Goal: Navigation & Orientation: Find specific page/section

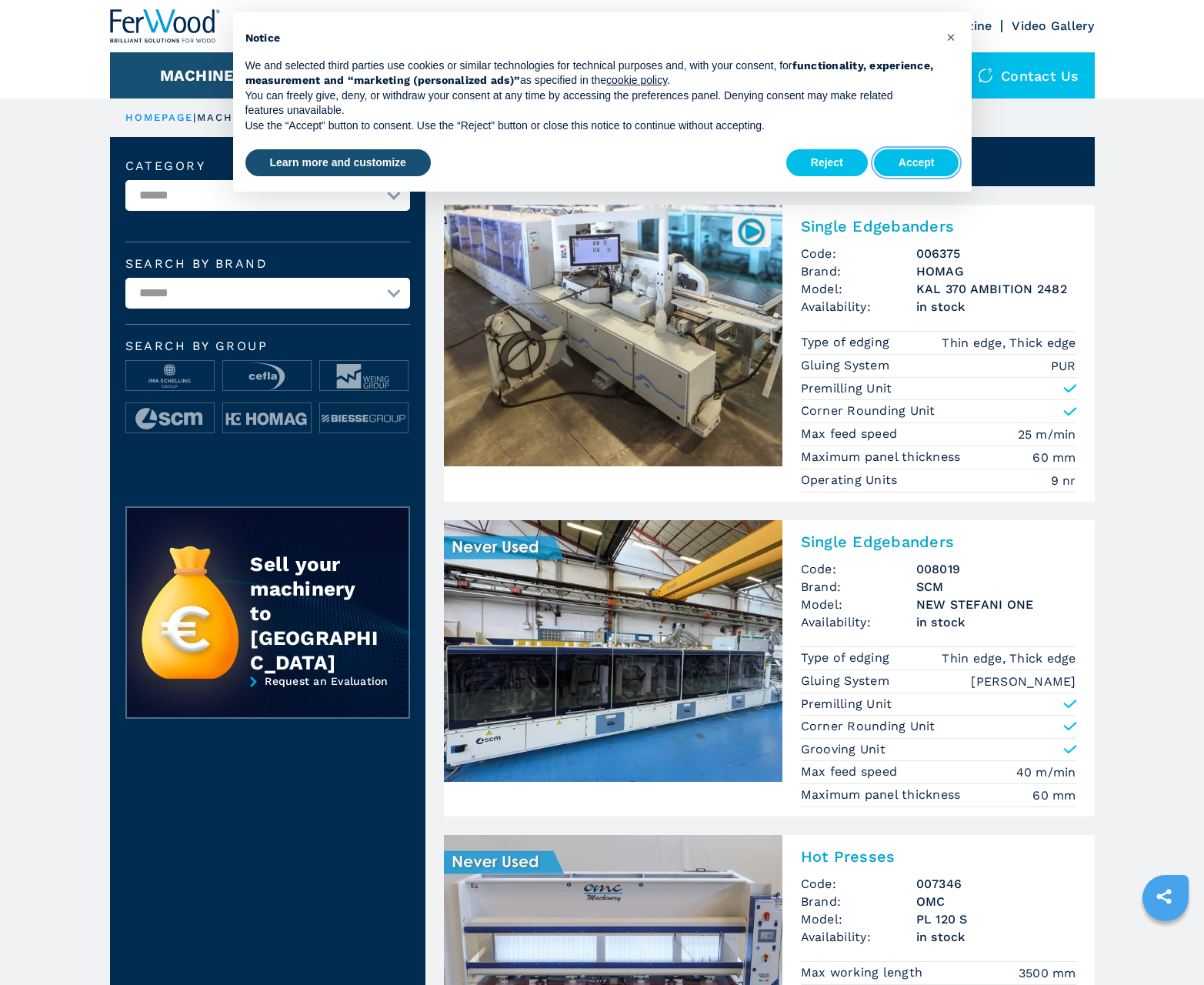
click at [916, 162] on button "Accept" at bounding box center [917, 163] width 86 height 28
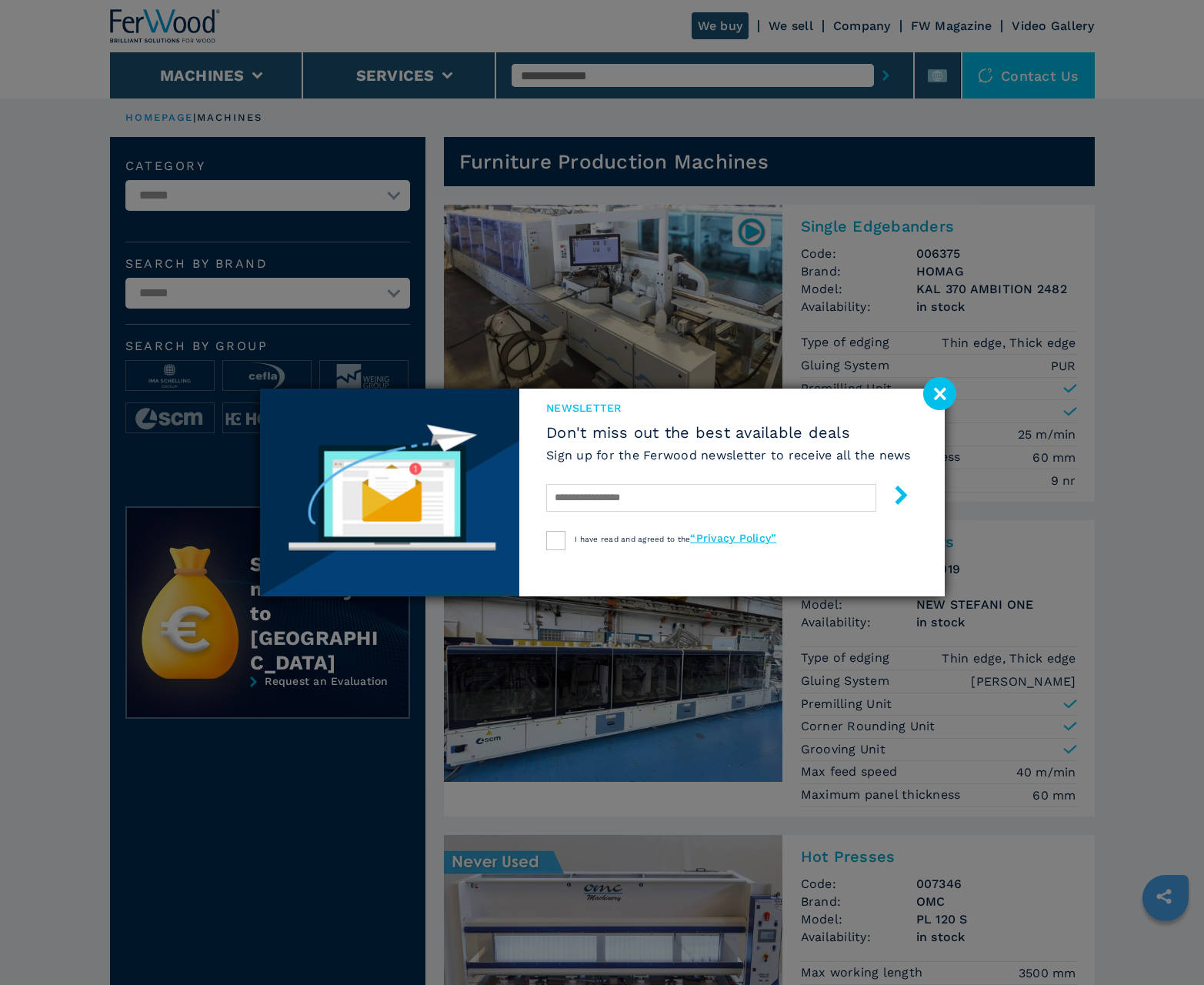
scroll to position [1538, 0]
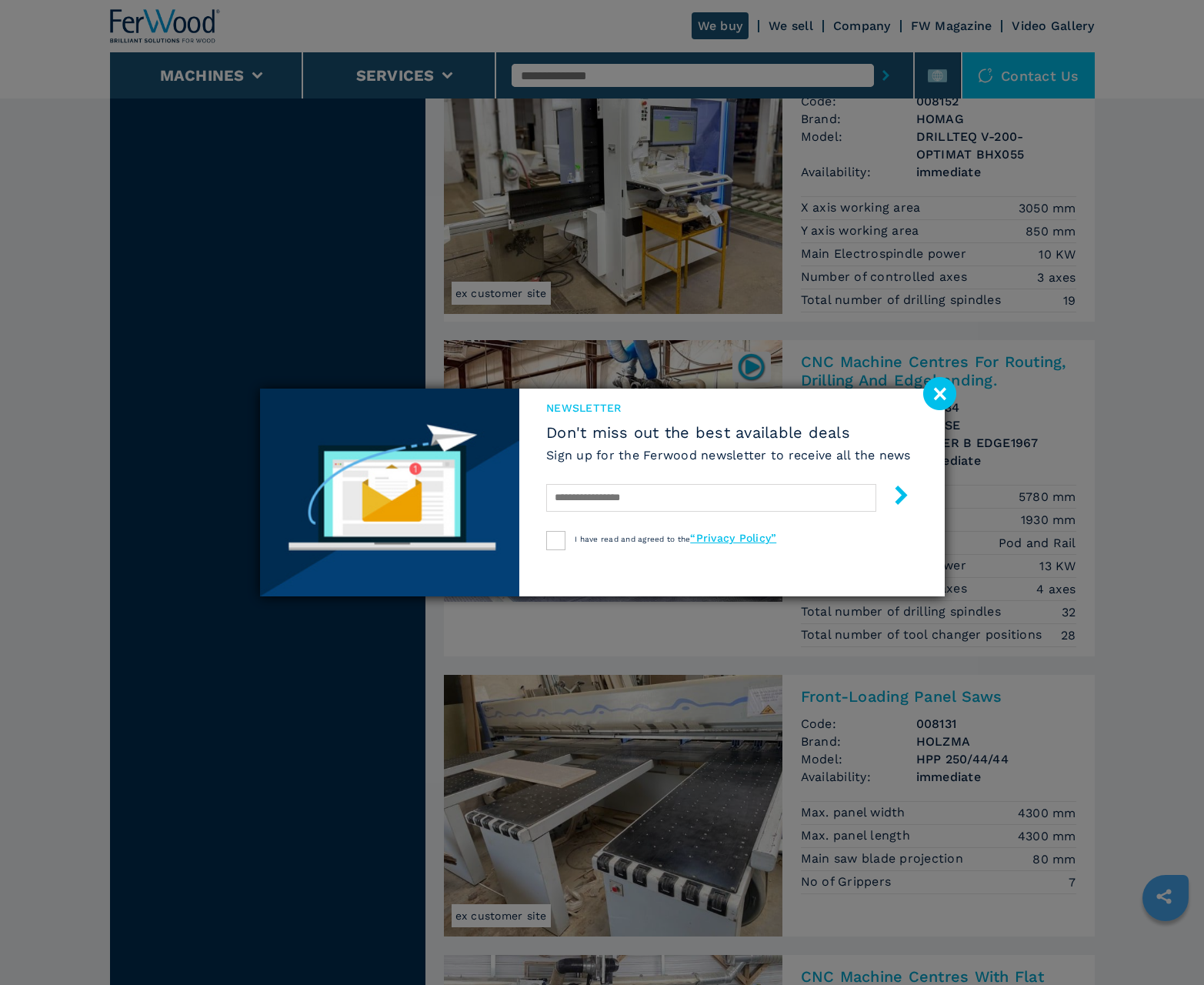
click at [939, 393] on image at bounding box center [939, 393] width 33 height 33
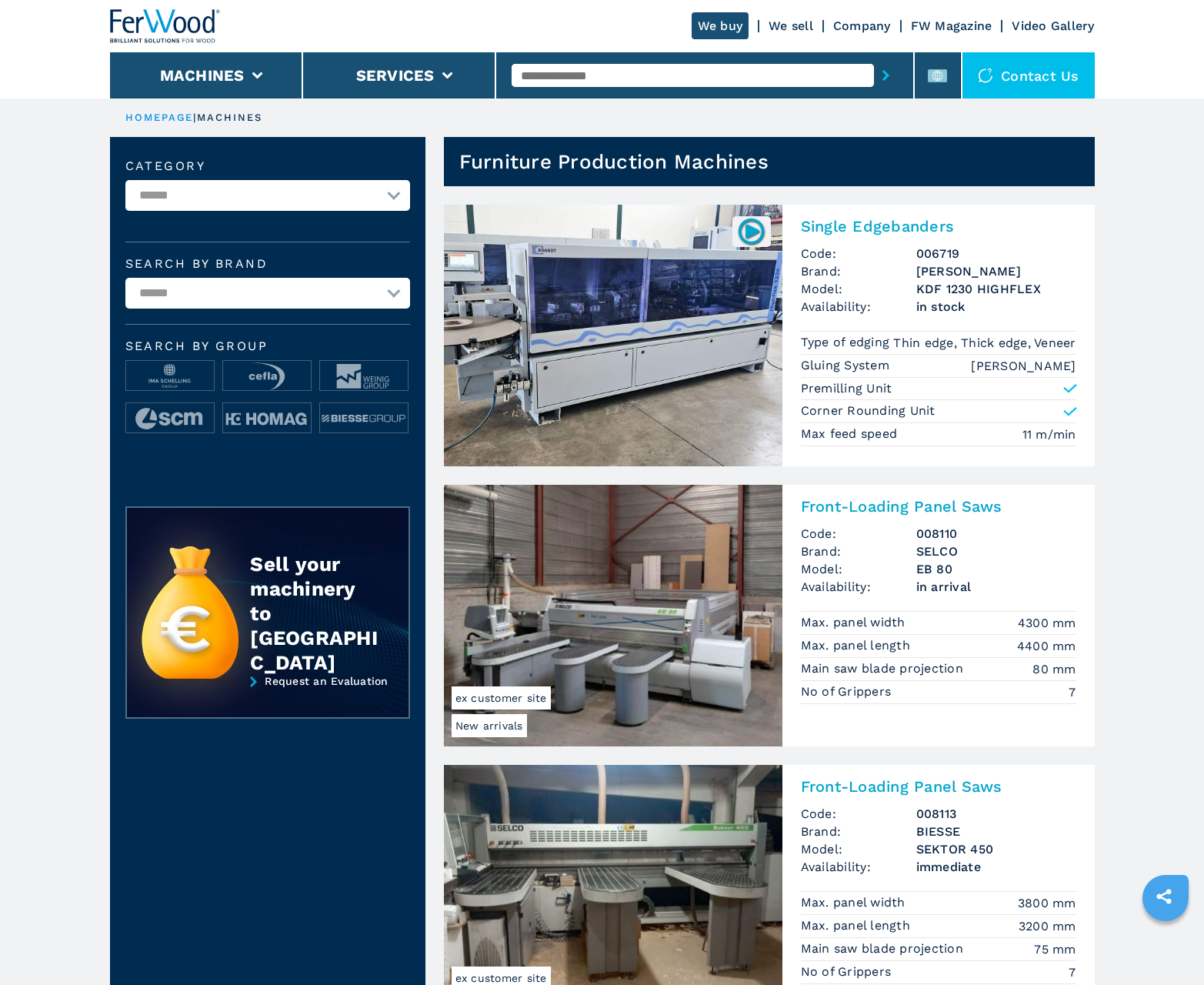
scroll to position [1538, 0]
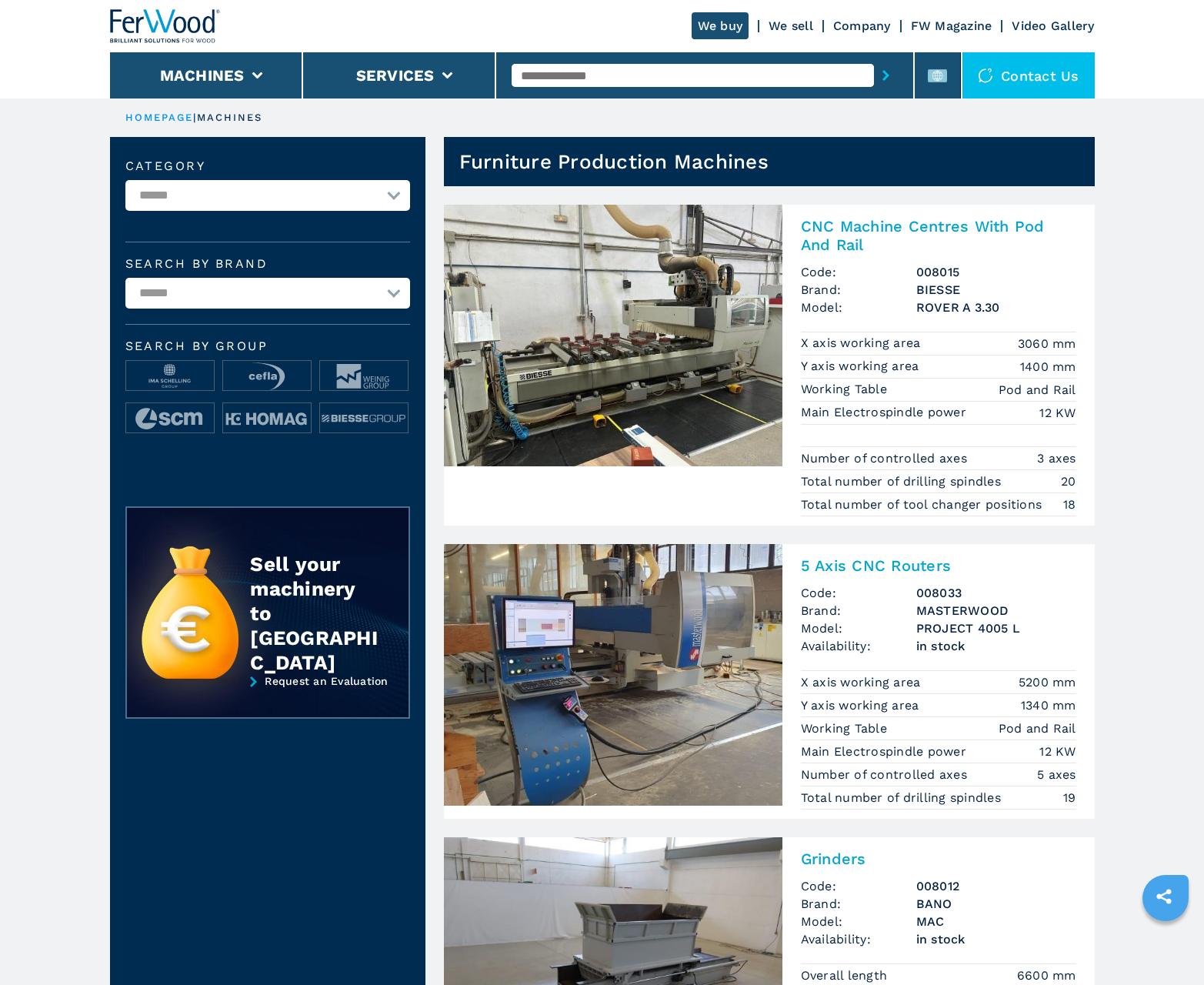
scroll to position [1538, 0]
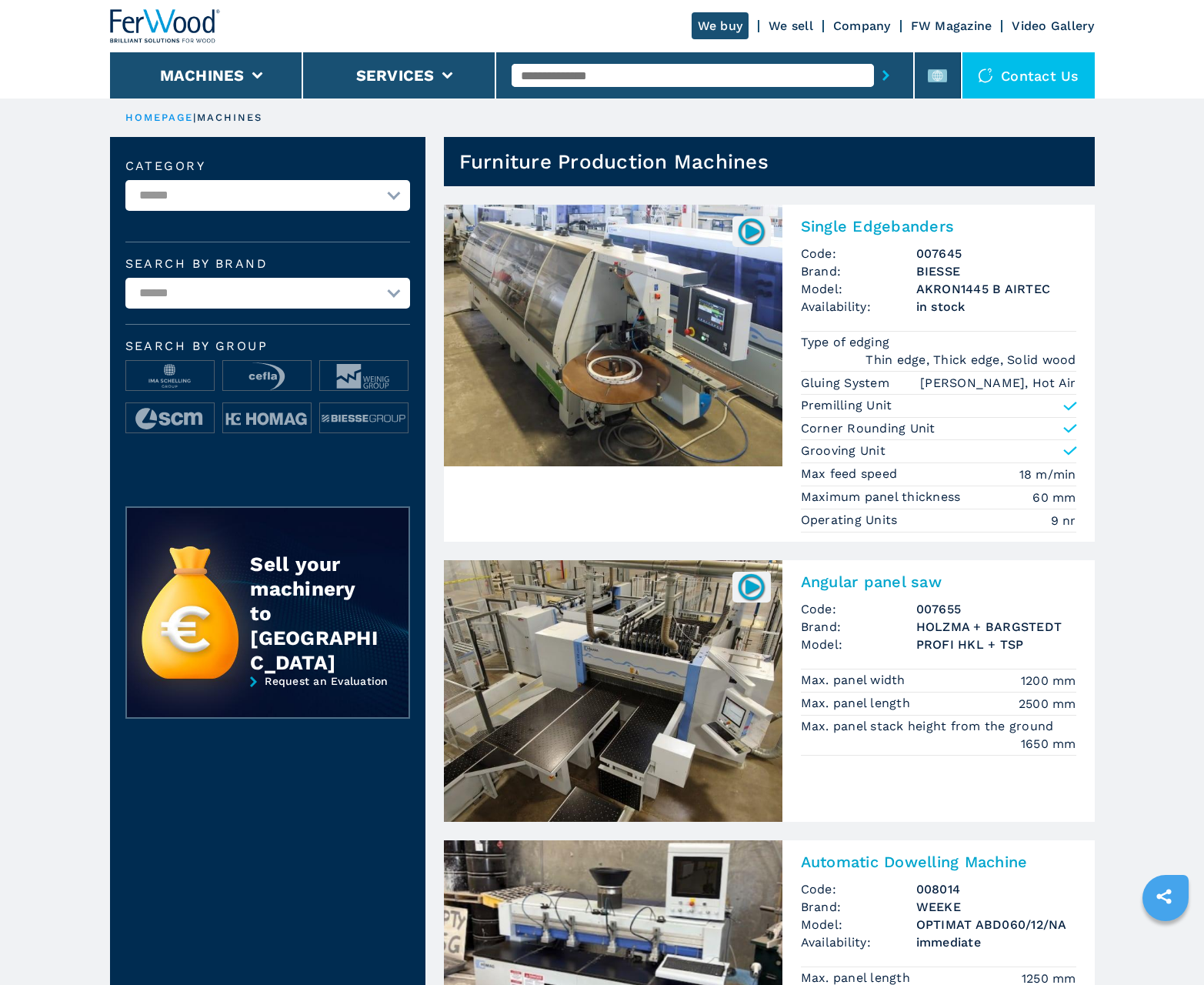
scroll to position [1538, 0]
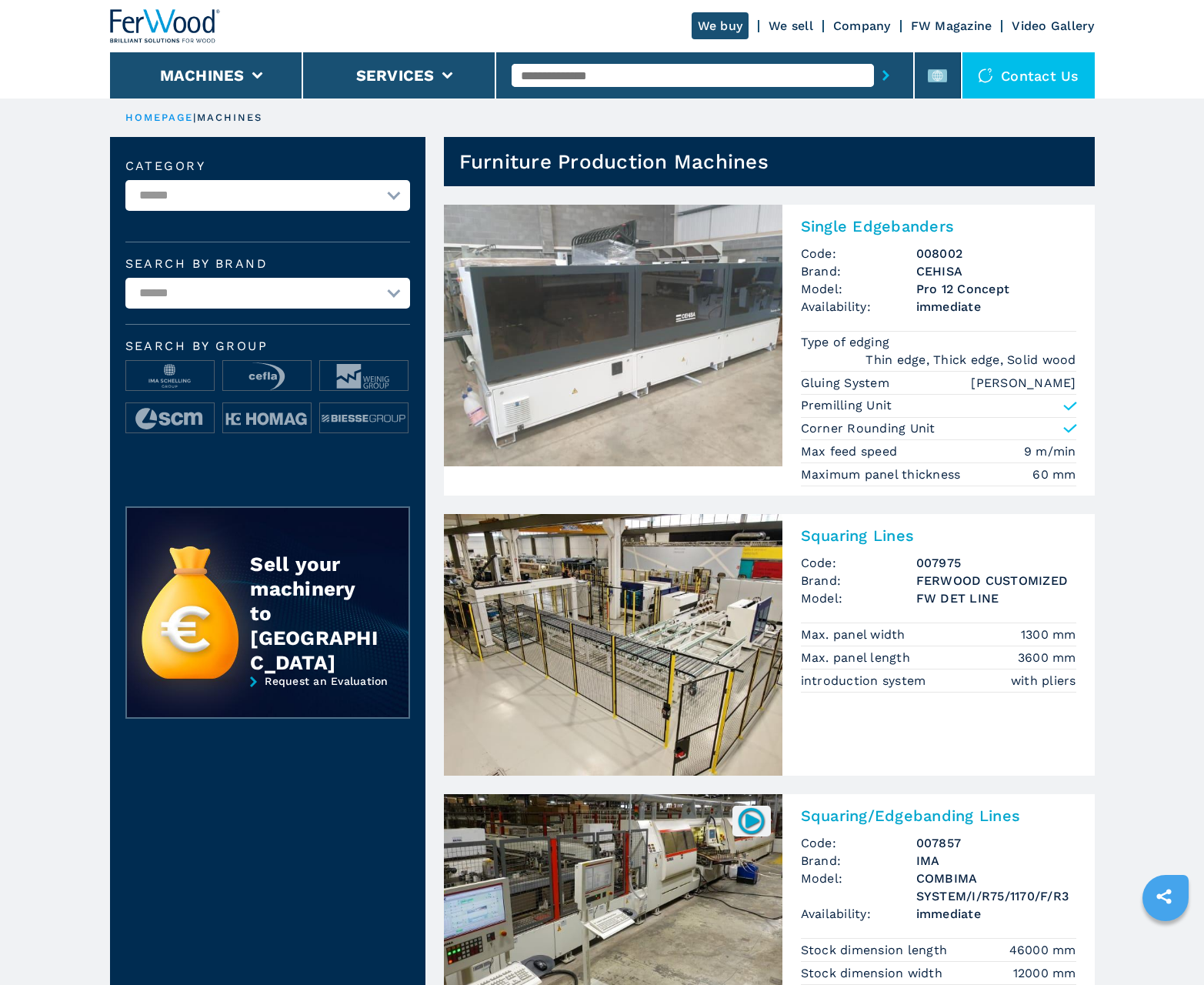
scroll to position [1538, 0]
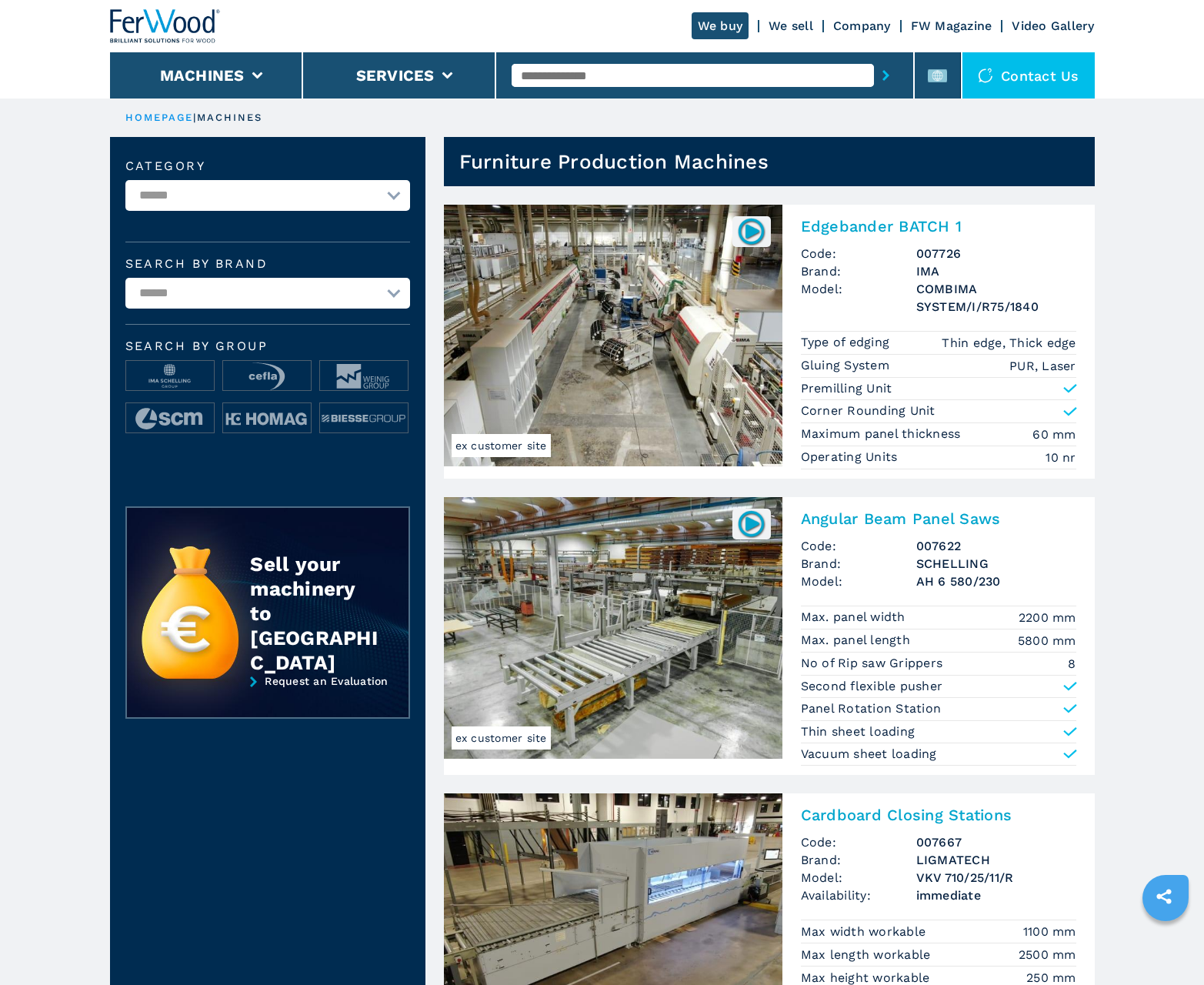
scroll to position [1538, 0]
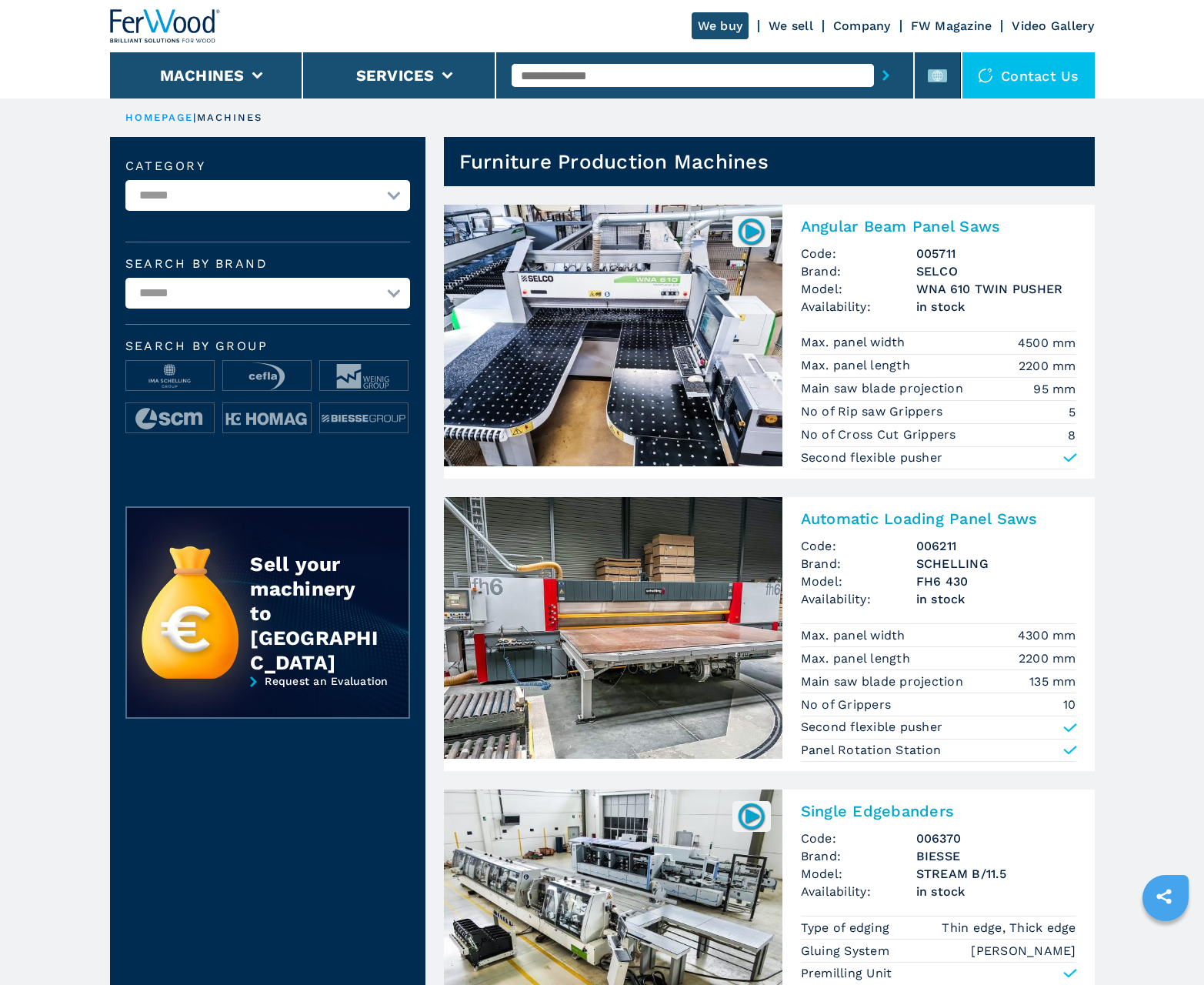
scroll to position [1538, 0]
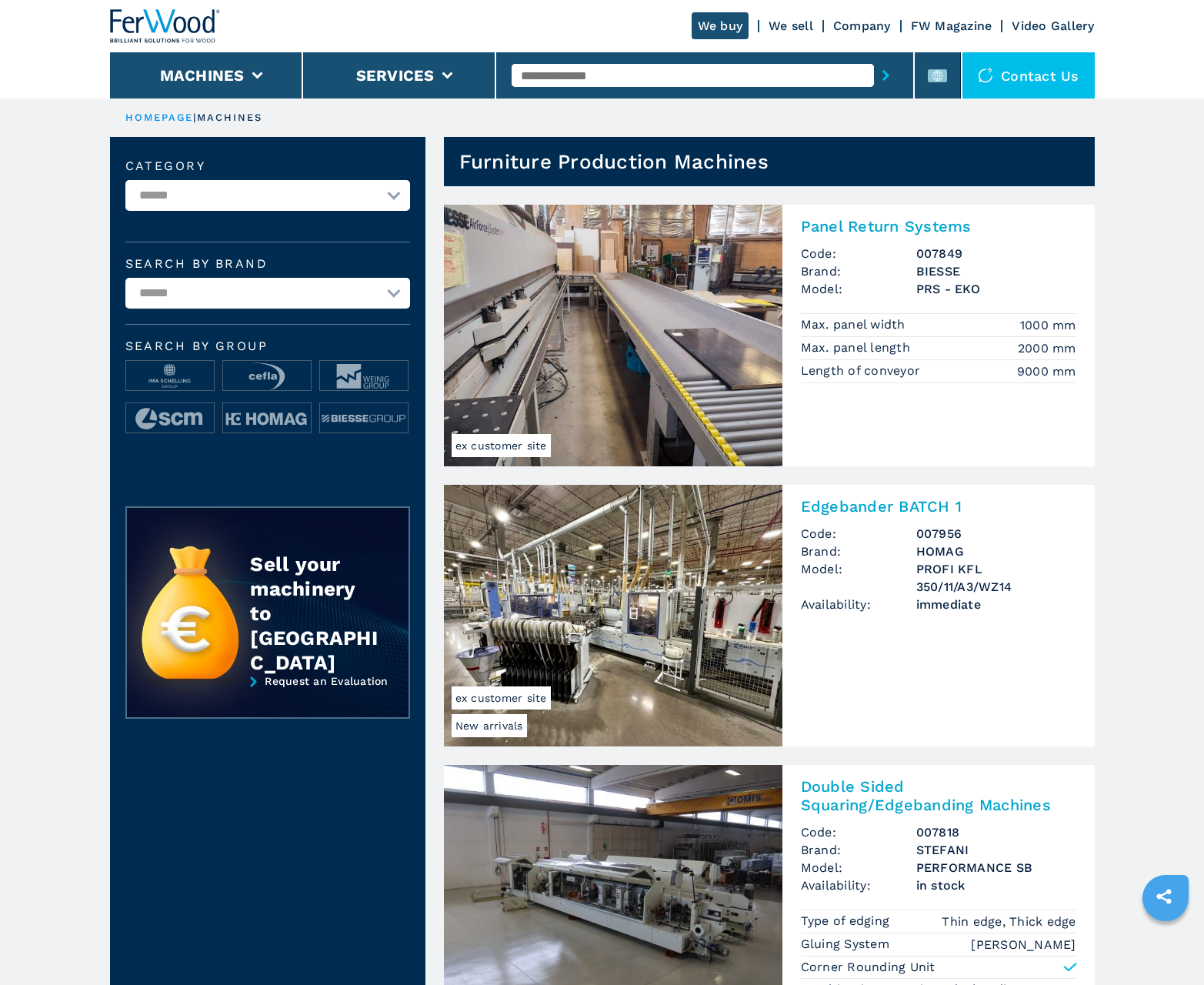
scroll to position [1538, 0]
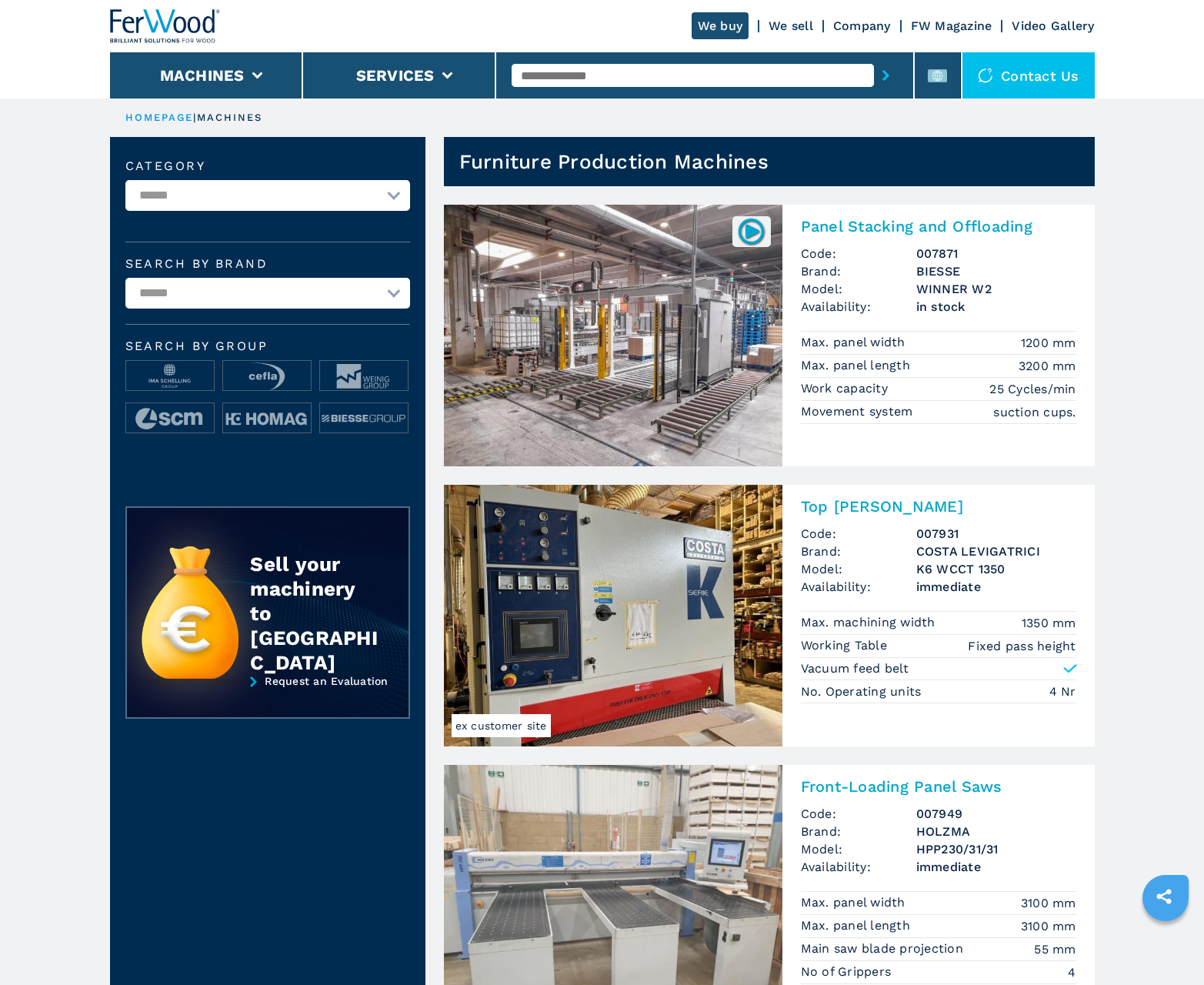
scroll to position [1538, 0]
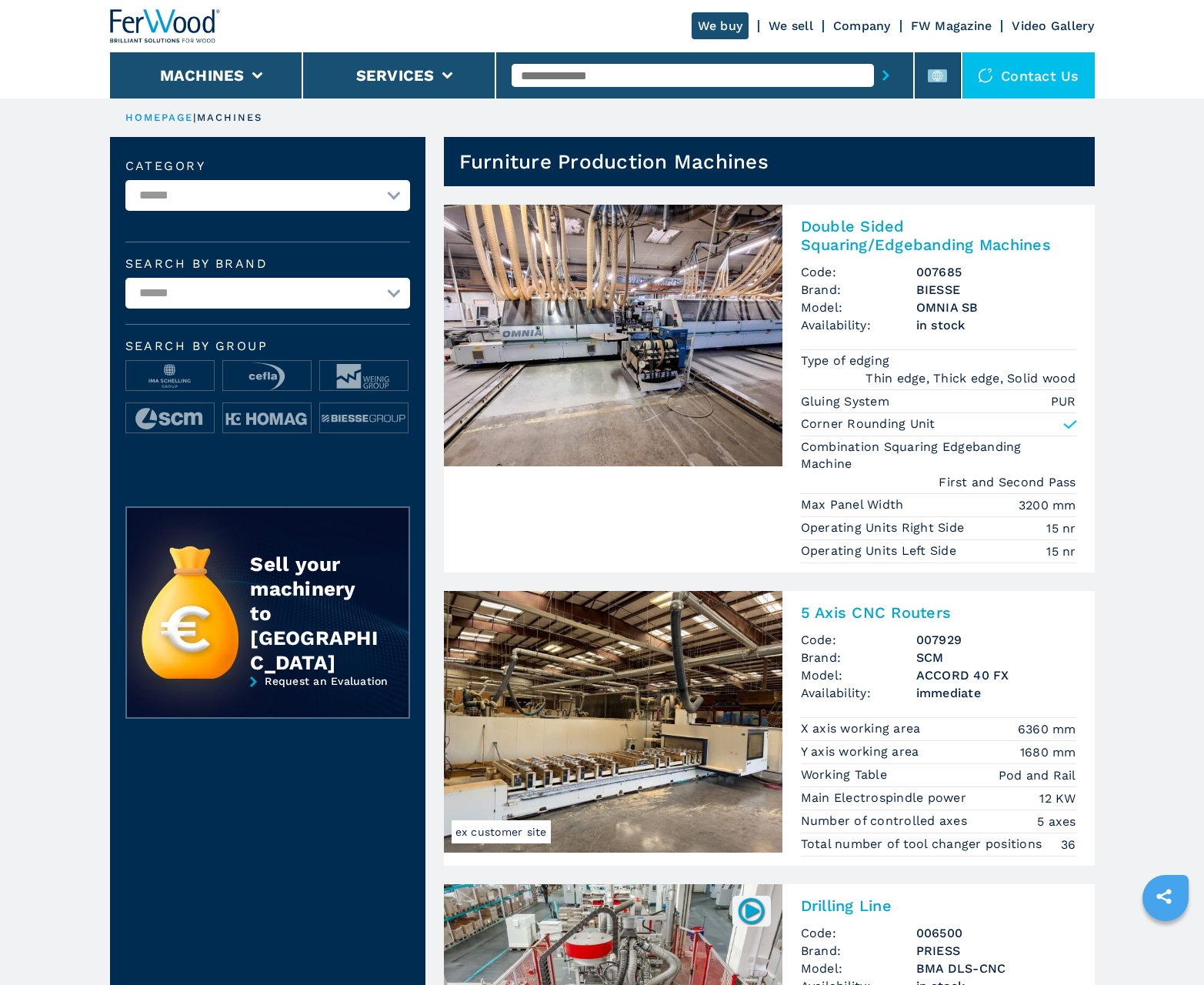
scroll to position [1538, 0]
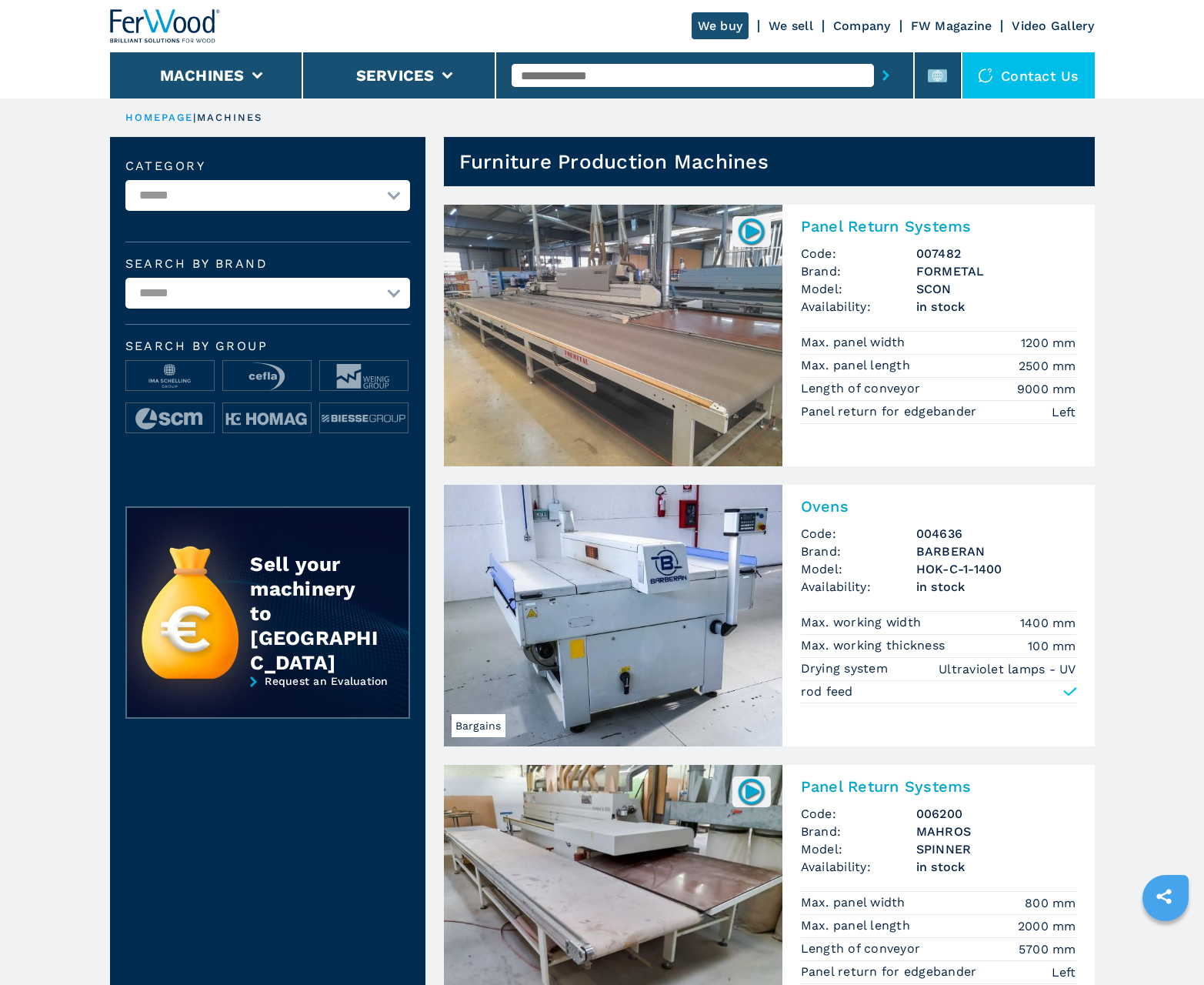
scroll to position [1538, 0]
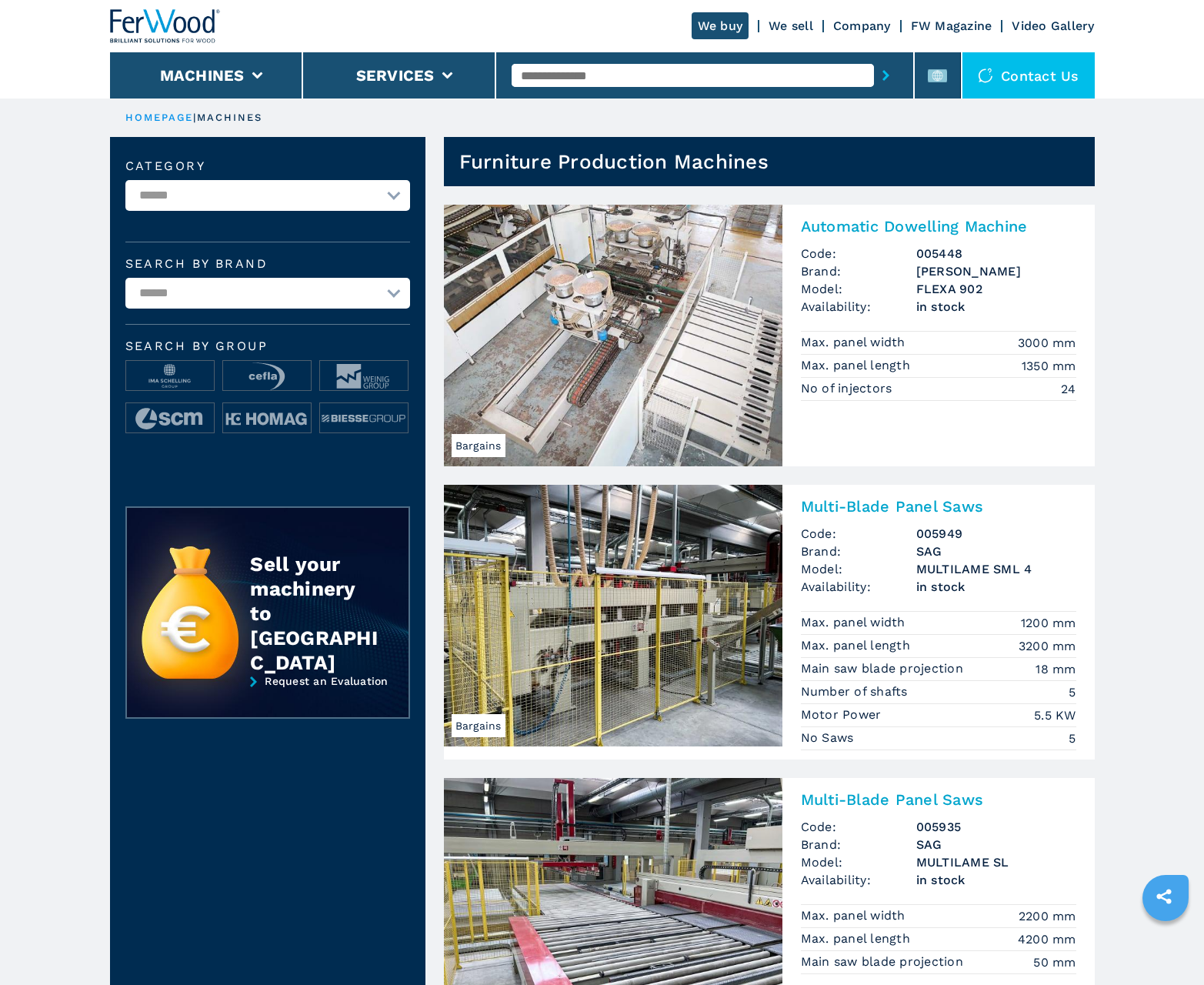
scroll to position [1538, 0]
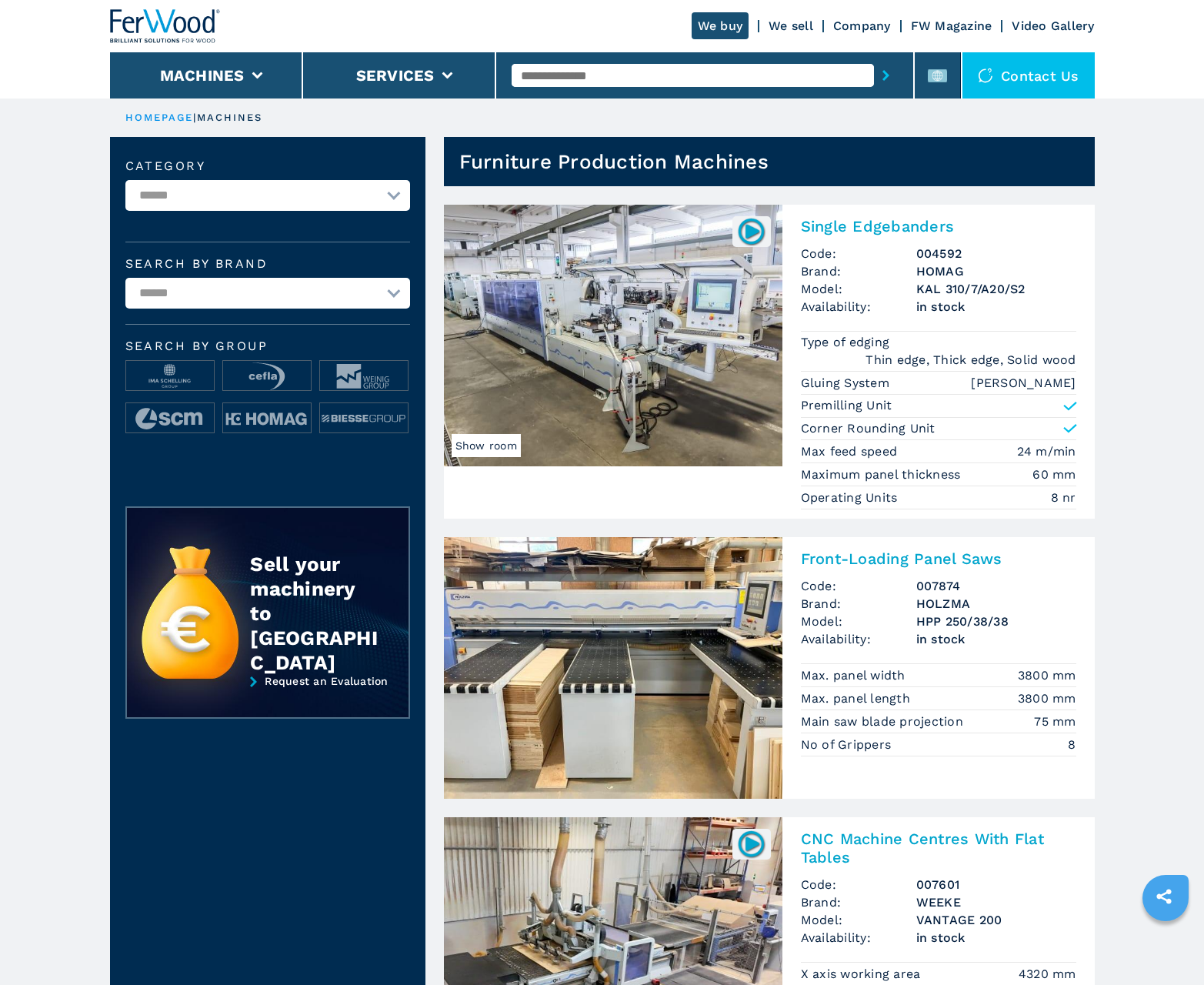
scroll to position [1538, 0]
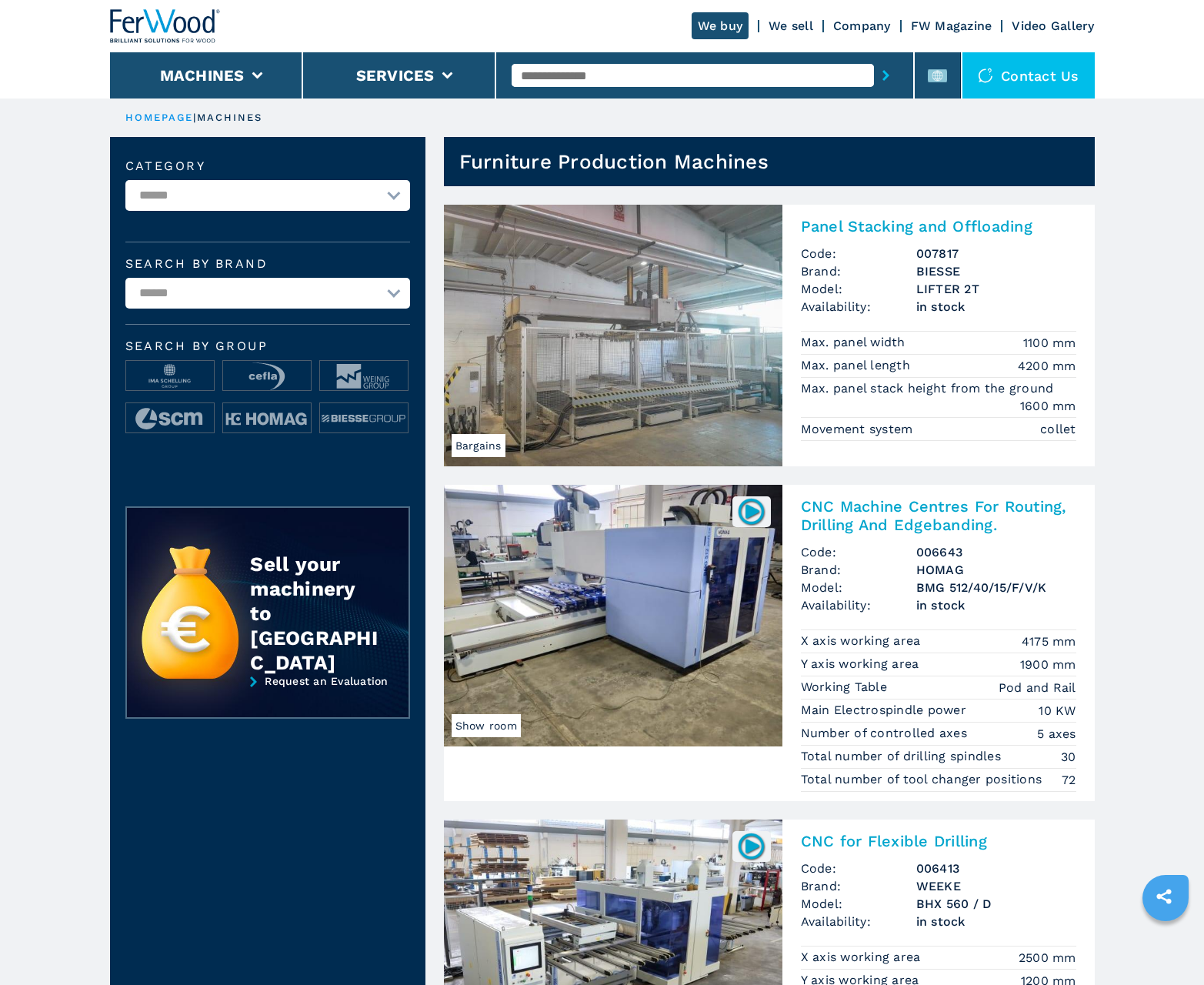
scroll to position [1538, 0]
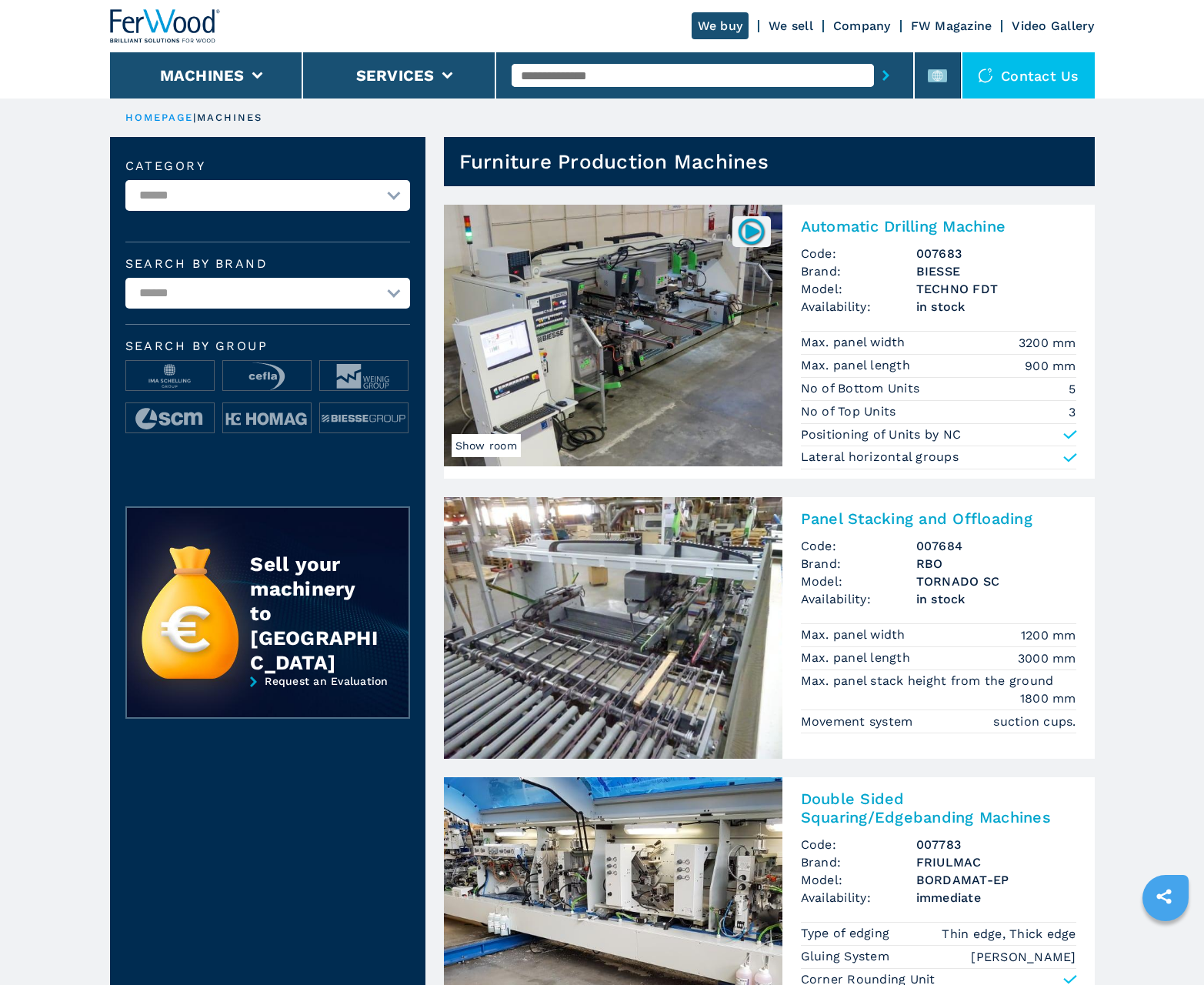
scroll to position [1538, 0]
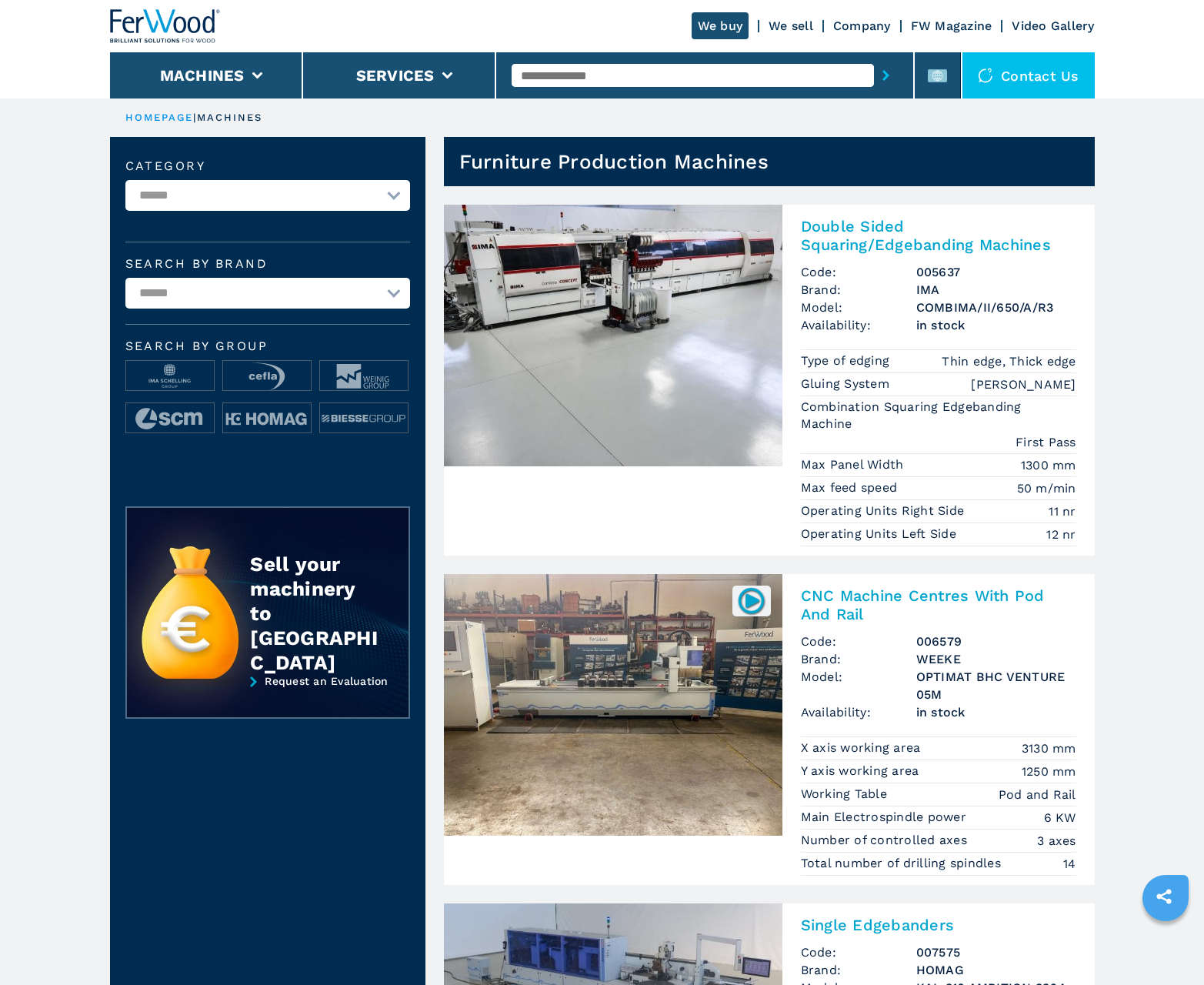
scroll to position [1538, 0]
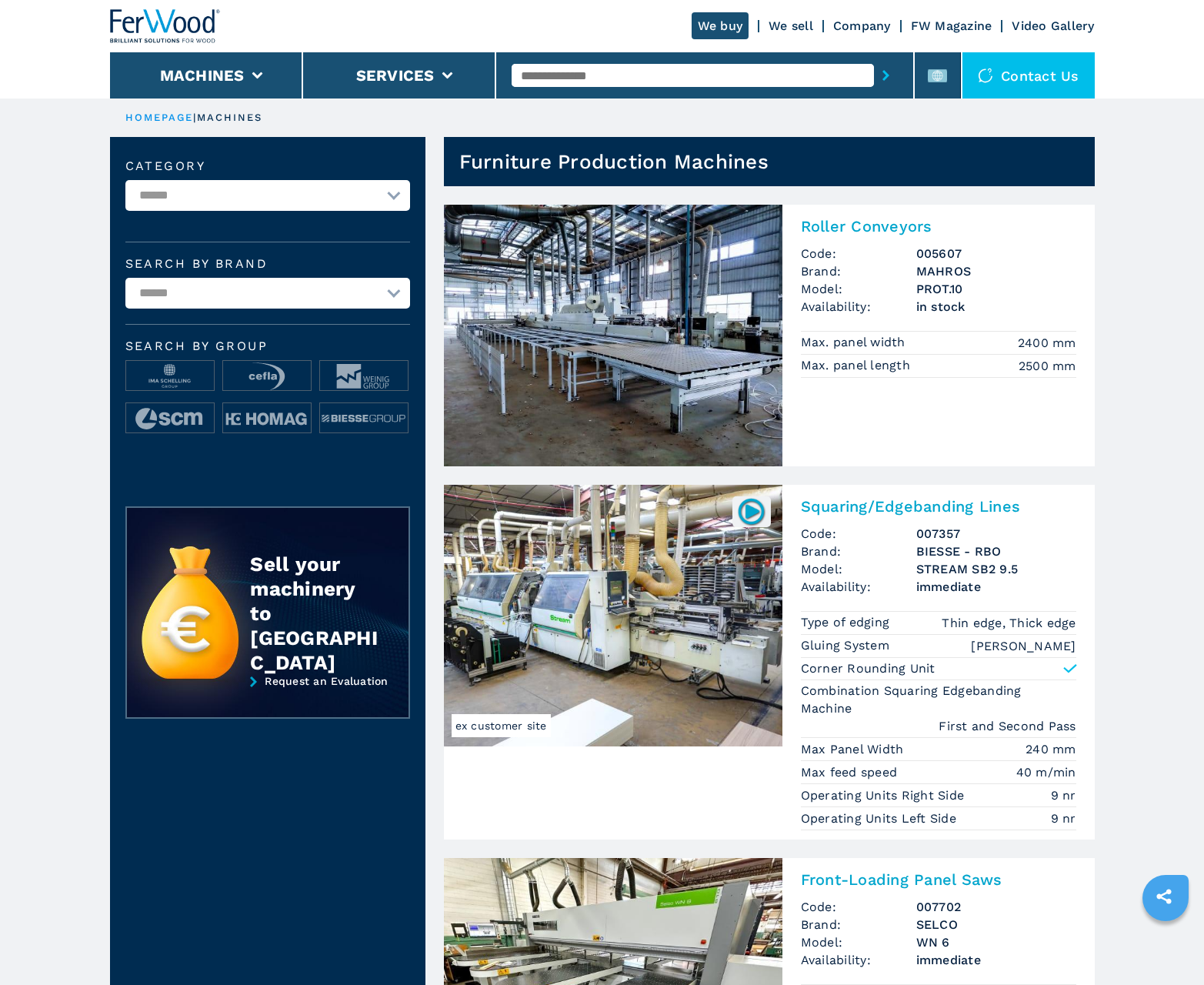
scroll to position [1538, 0]
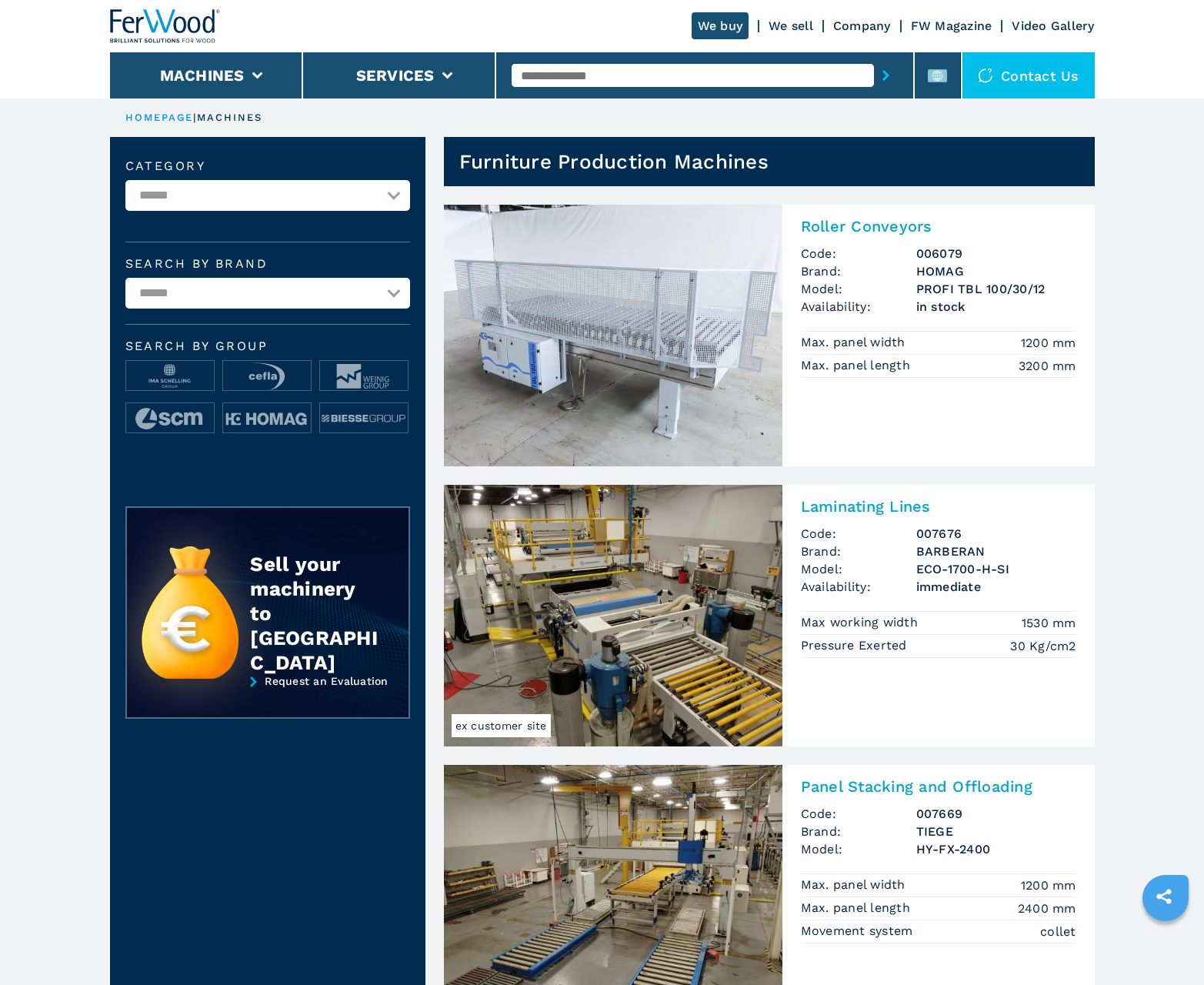
scroll to position [1538, 0]
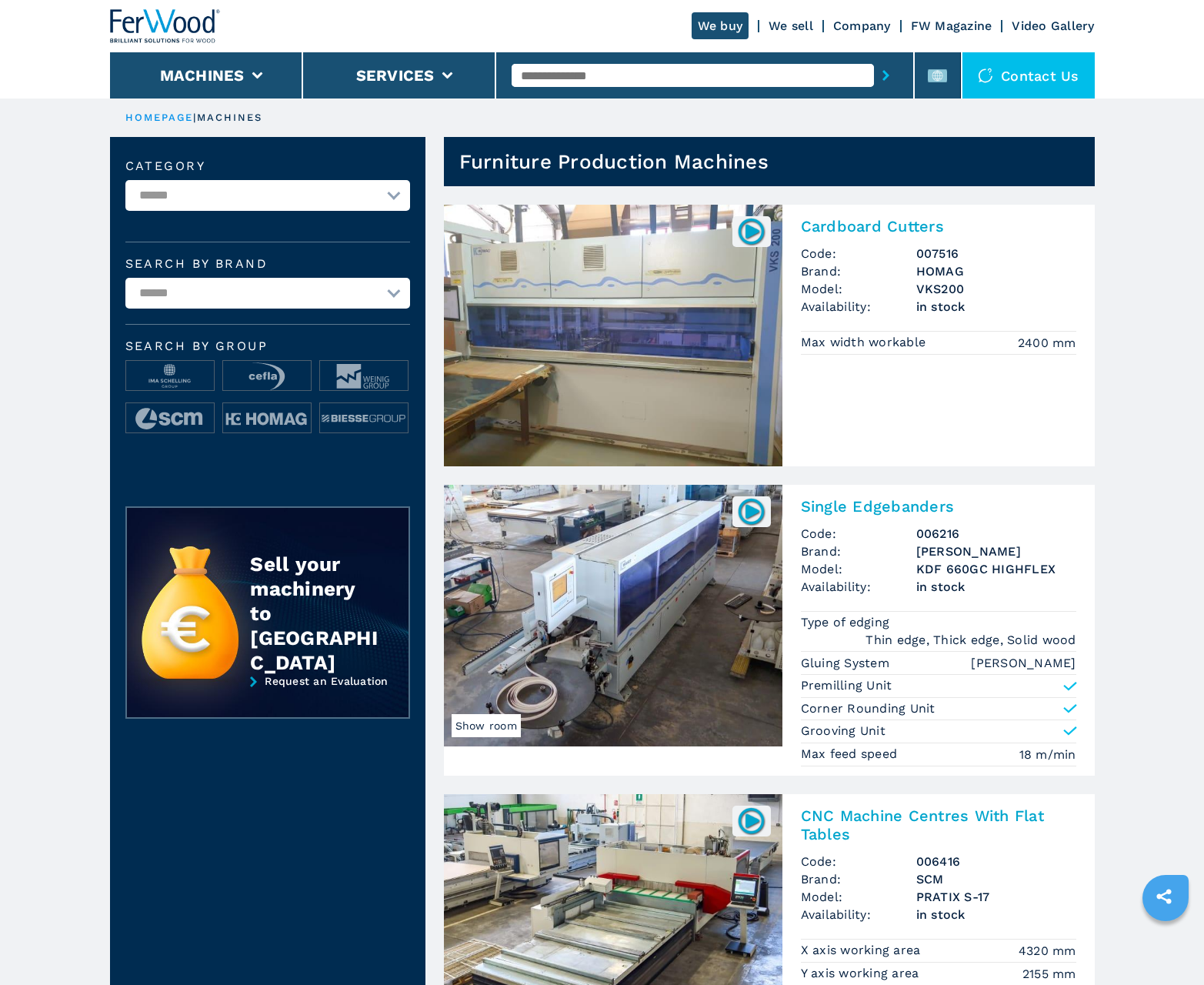
scroll to position [1538, 0]
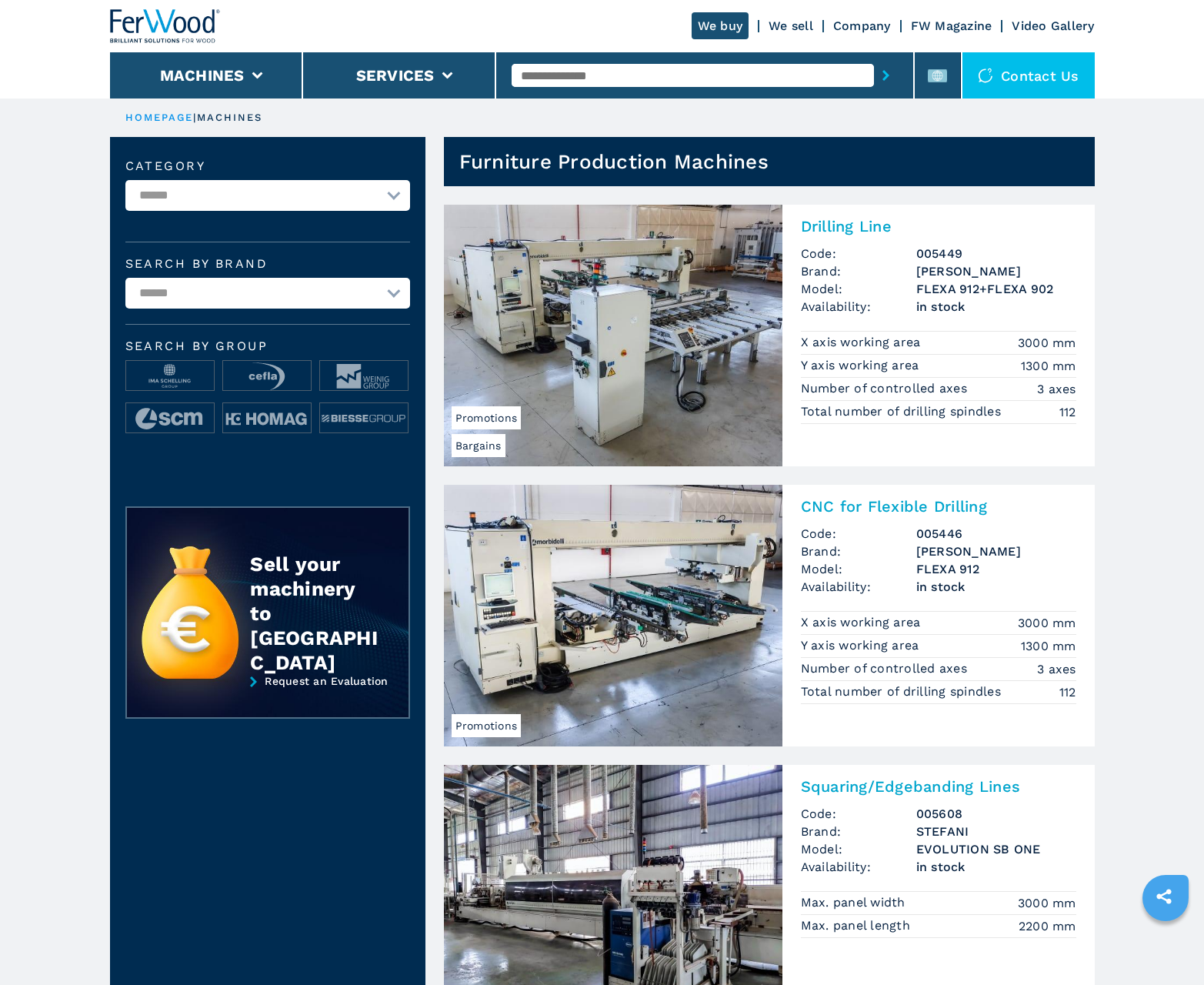
scroll to position [1538, 0]
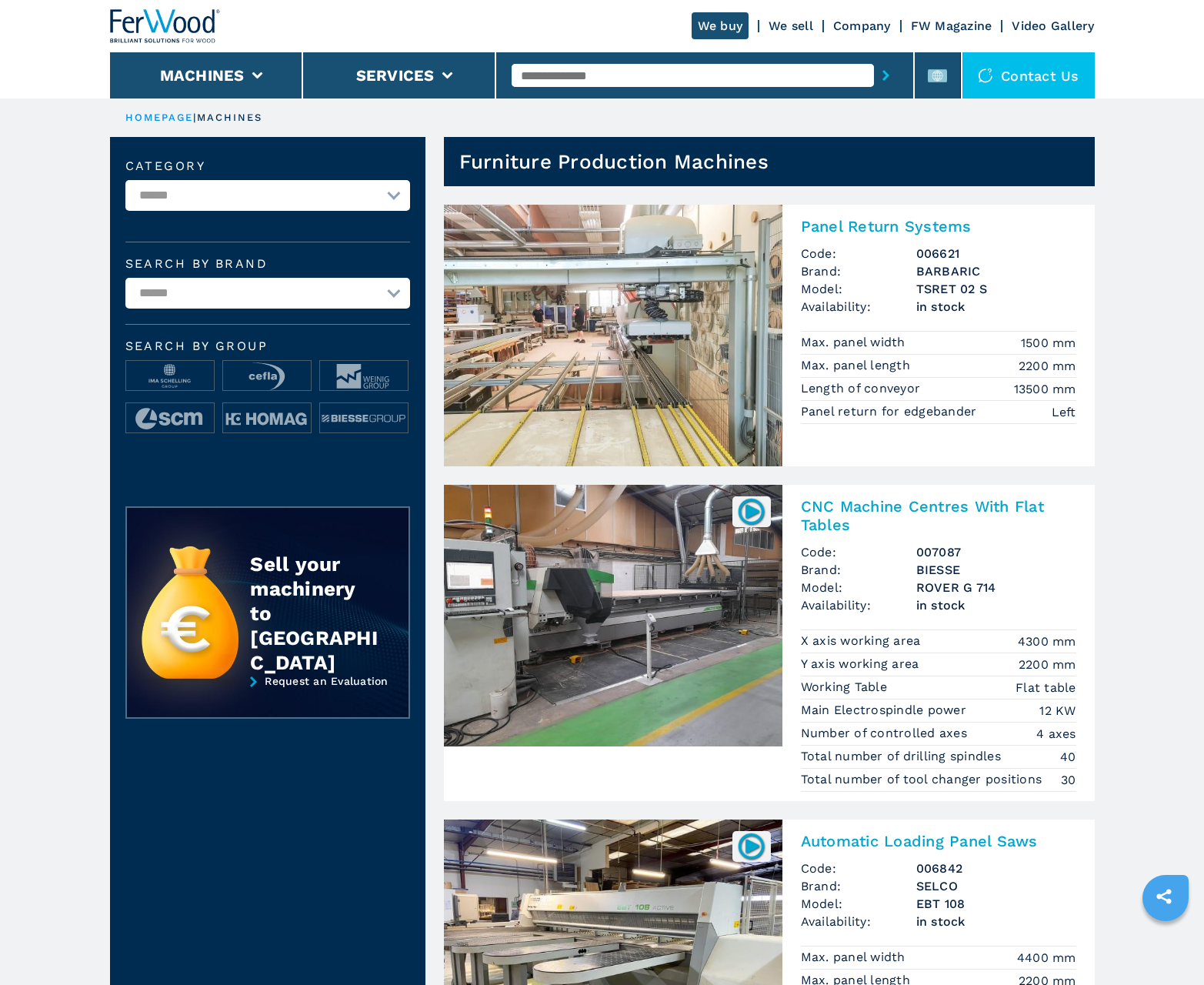
scroll to position [1538, 0]
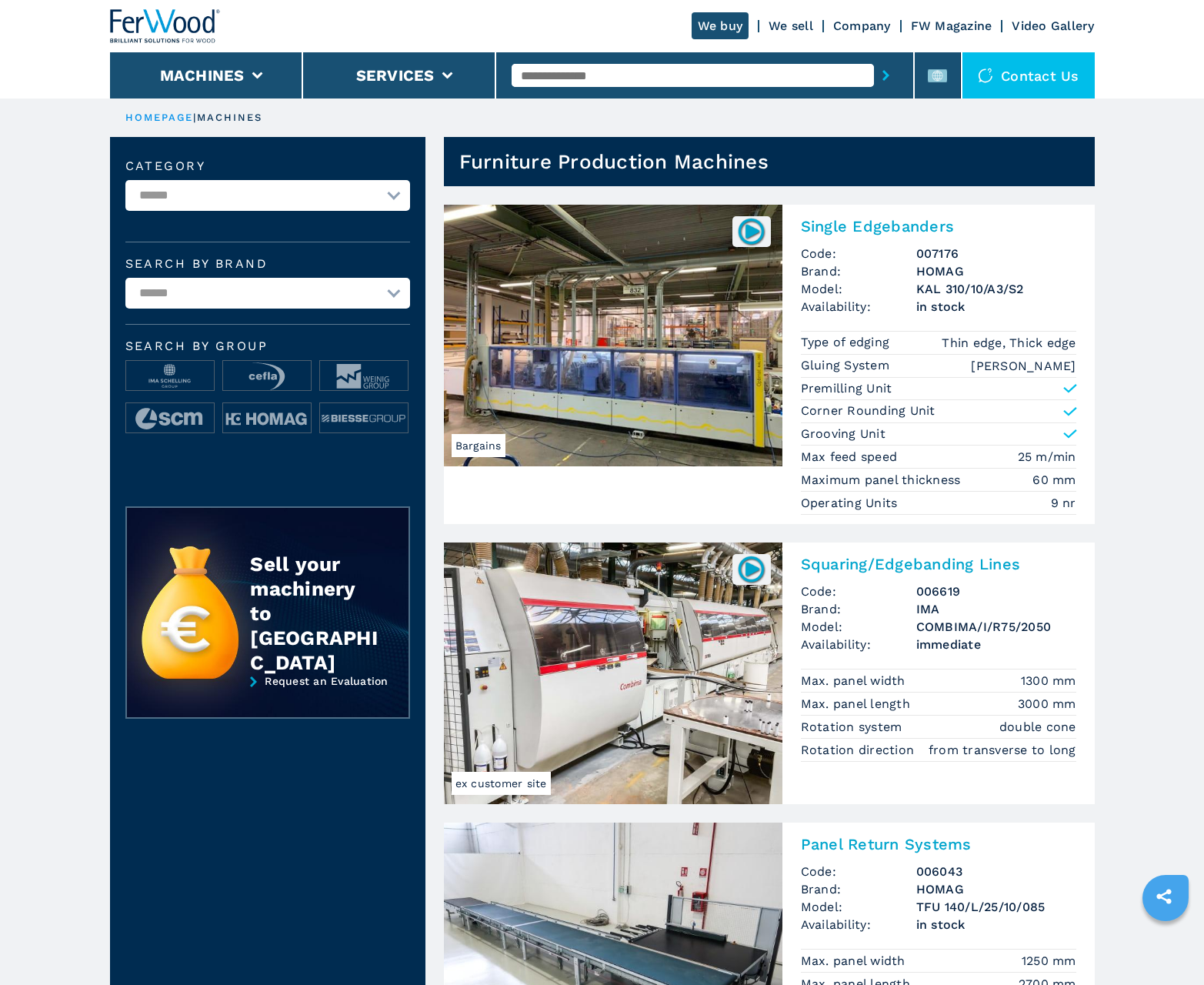
scroll to position [1538, 0]
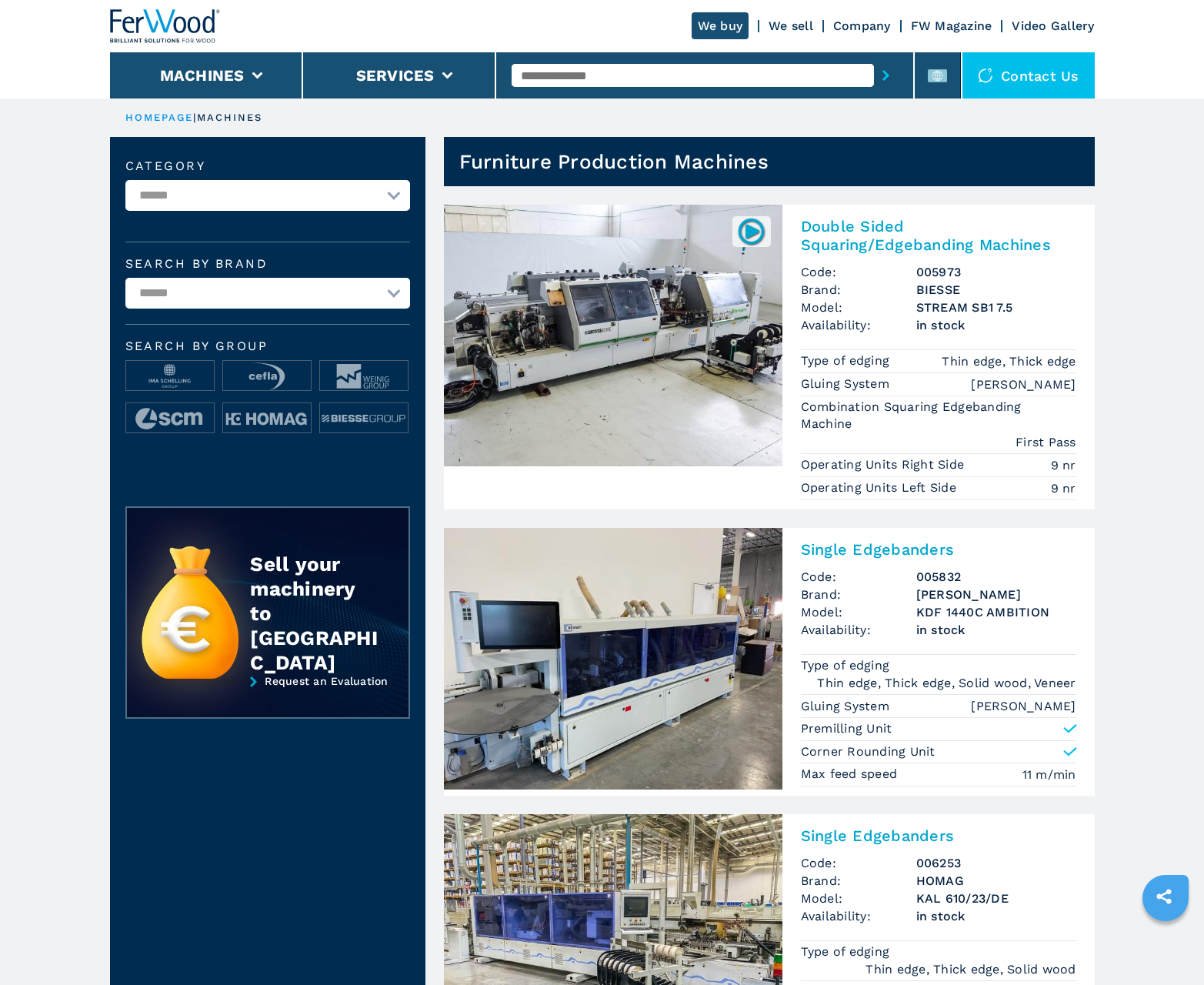
scroll to position [1538, 0]
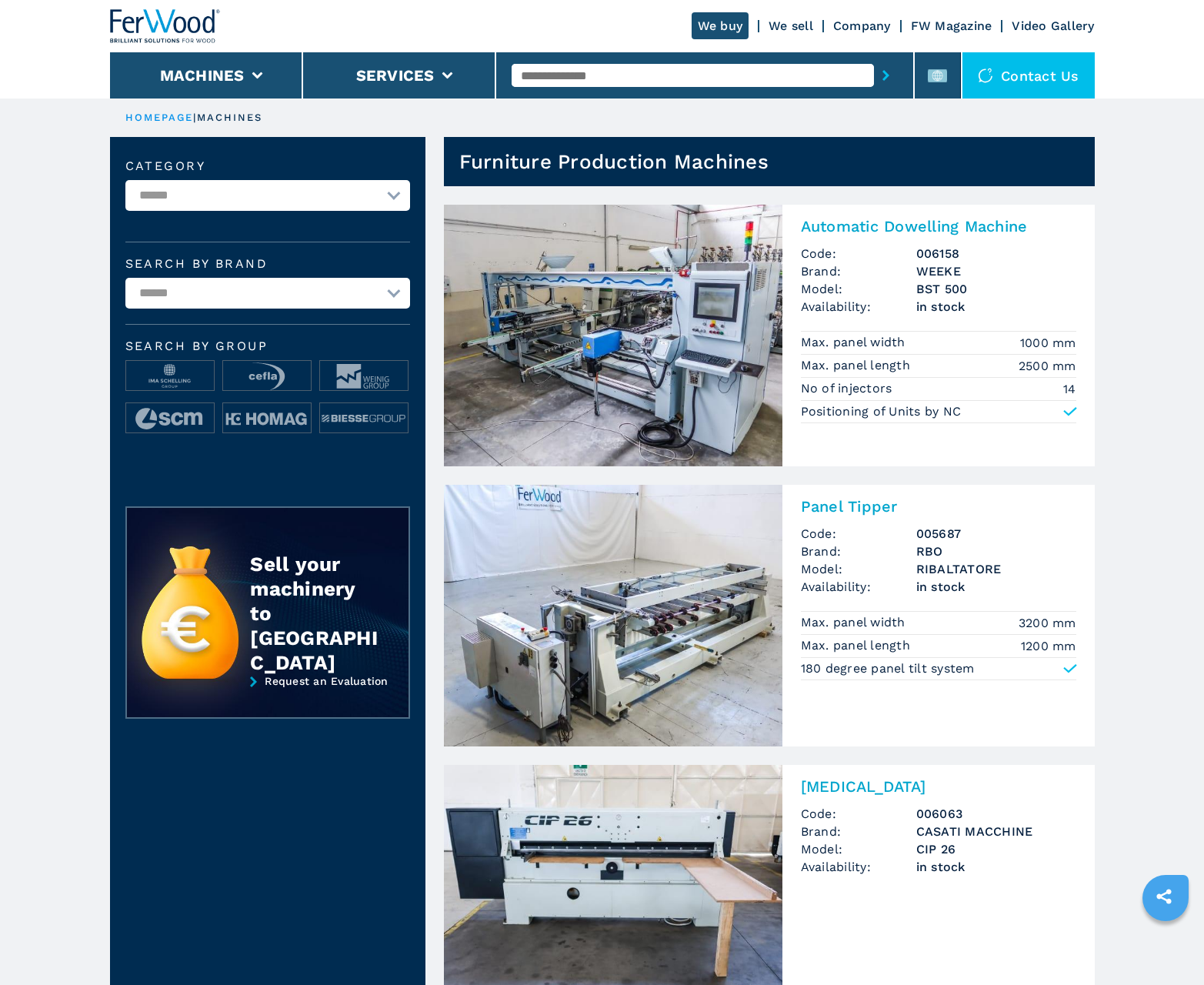
scroll to position [1538, 0]
